Goal: Information Seeking & Learning: Learn about a topic

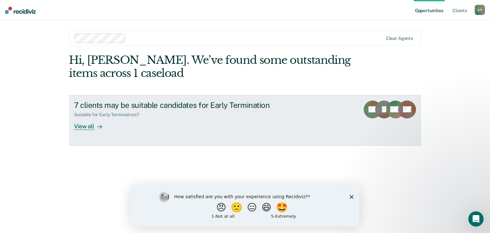
click at [266, 107] on div "7 clients may be suitable candidates for Early Termination" at bounding box center [186, 104] width 224 height 9
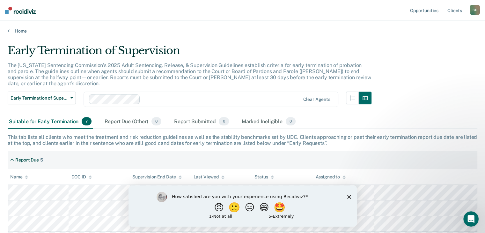
click at [482, 78] on main "Early Termination of Supervision The [US_STATE] Sentencing Commission’s 2025 Ad…" at bounding box center [242, 203] width 485 height 338
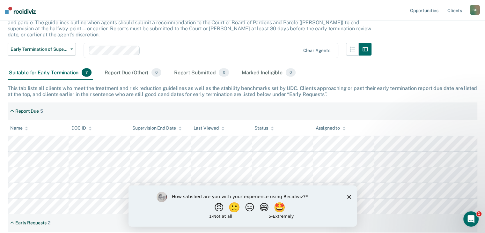
scroll to position [44, 0]
